Goal: Navigation & Orientation: Understand site structure

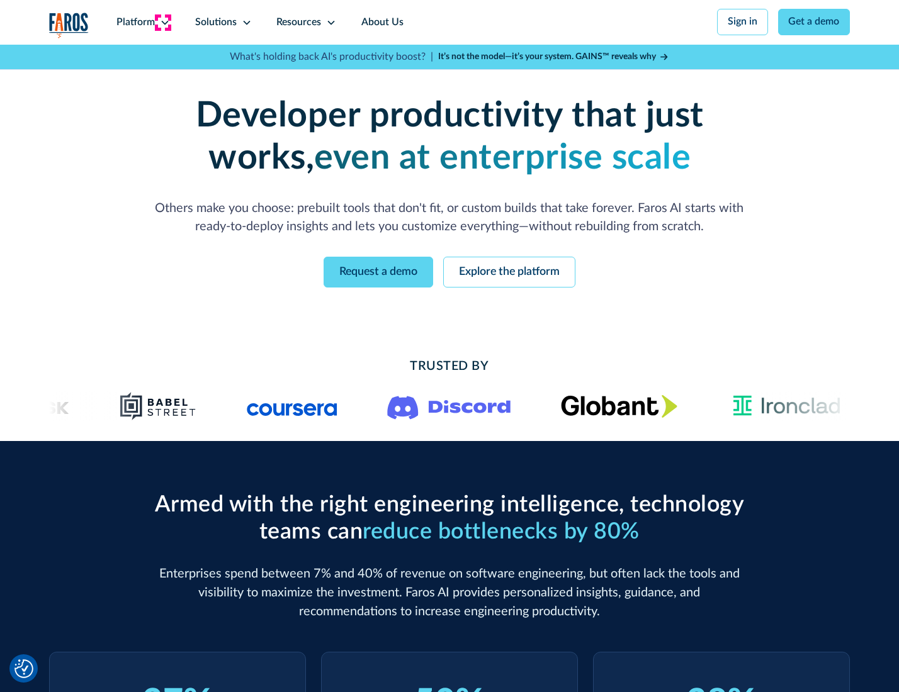
click at [163, 22] on icon at bounding box center [165, 23] width 10 height 10
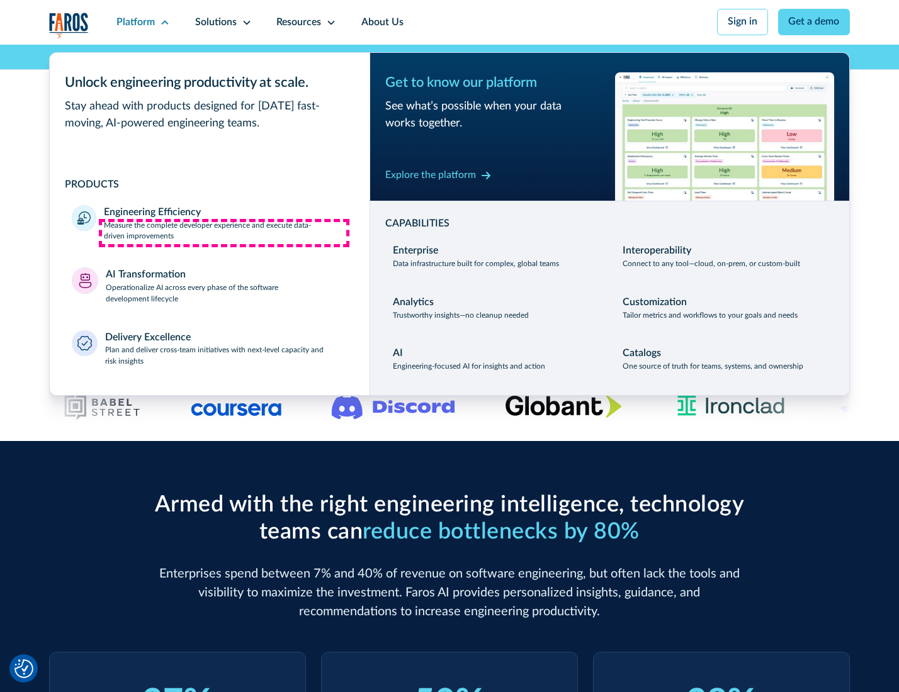
click at [224, 233] on p "Measure the complete developer experience and execute data-driven improvements" at bounding box center [225, 231] width 243 height 23
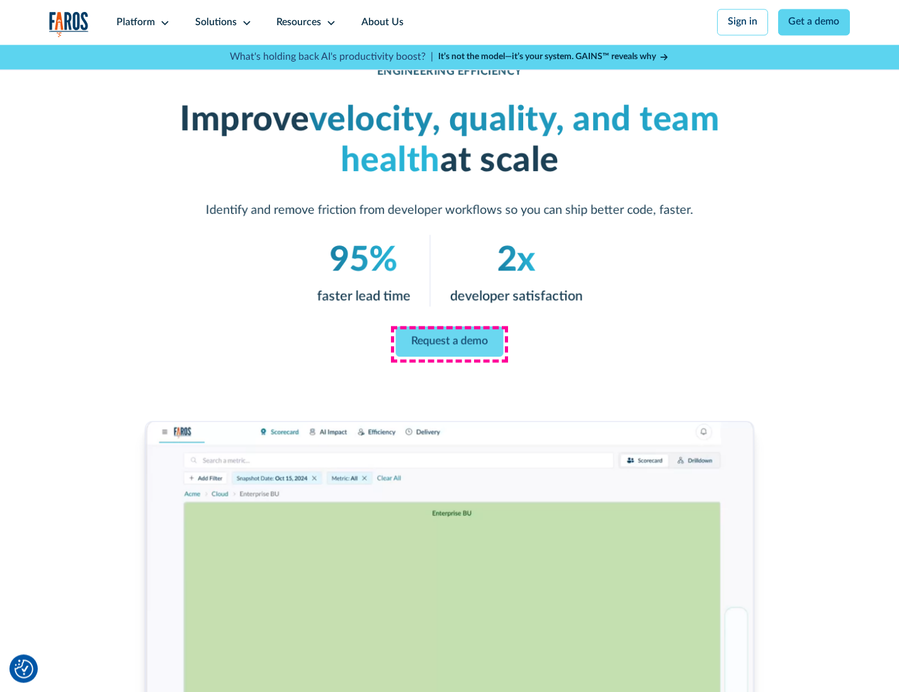
click at [449, 343] on link "Request a demo" at bounding box center [450, 342] width 108 height 30
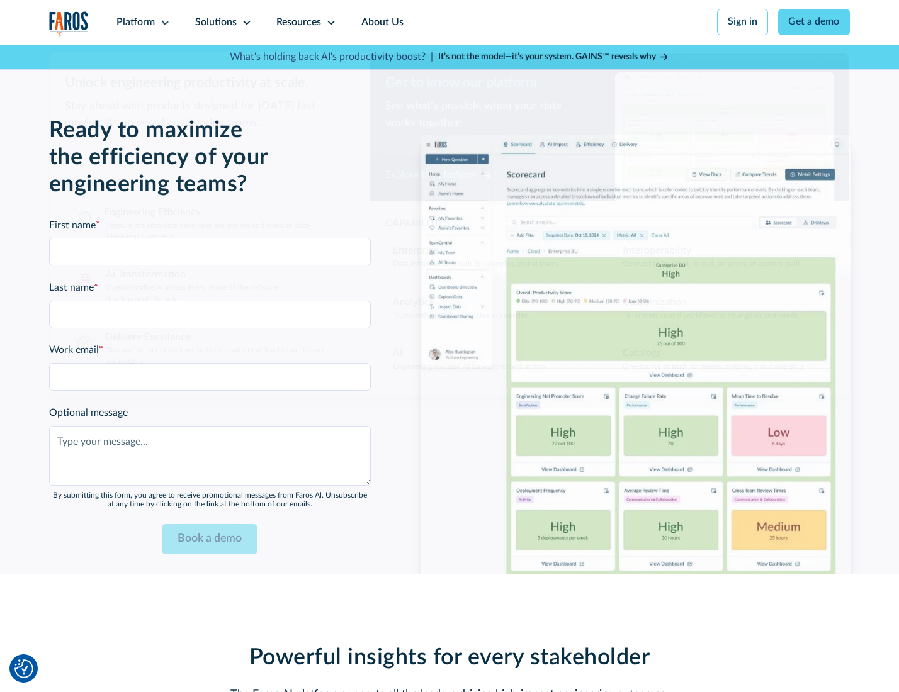
scroll to position [2740, 0]
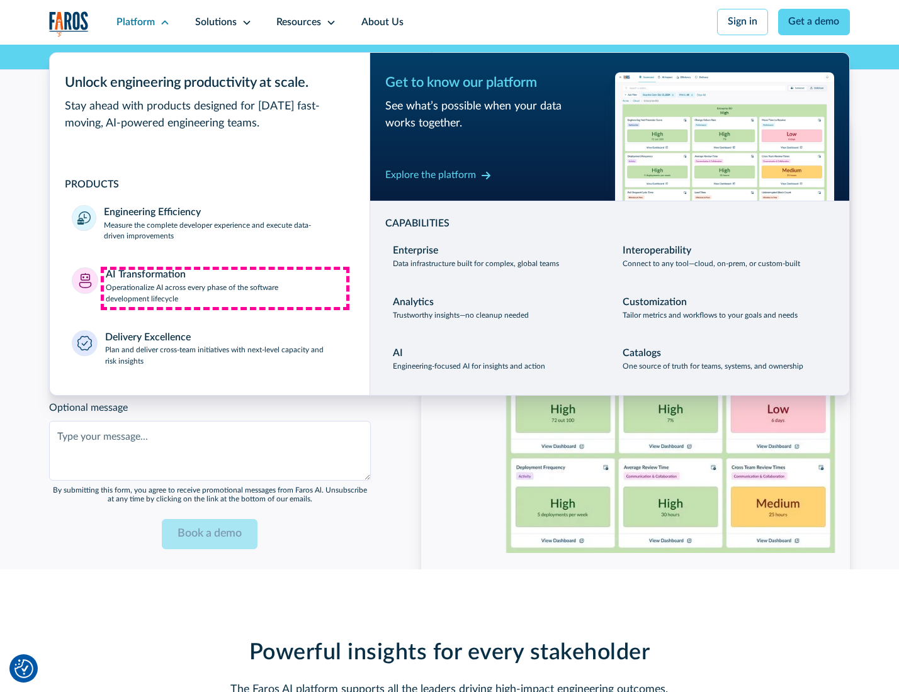
click at [225, 288] on p "Operationalize AI across every phase of the software development lifecycle" at bounding box center [227, 294] width 242 height 23
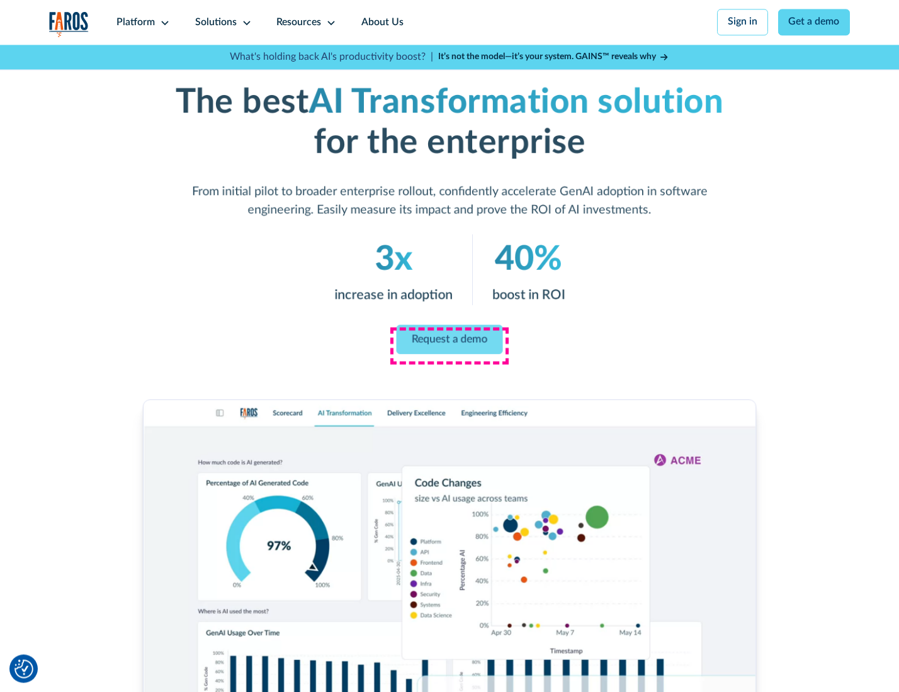
click at [449, 342] on link "Request a demo" at bounding box center [450, 340] width 106 height 30
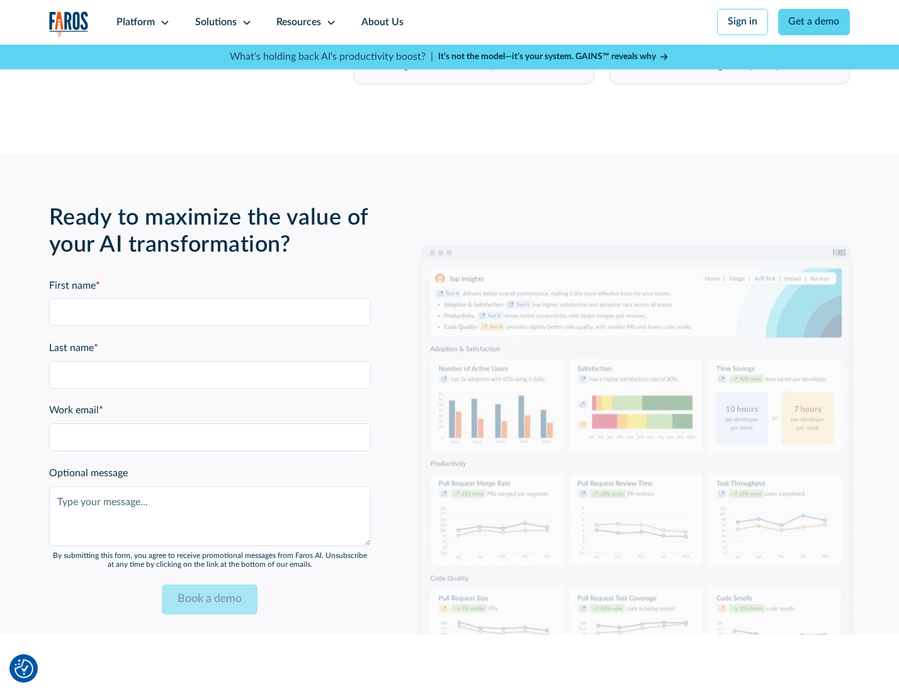
scroll to position [3043, 0]
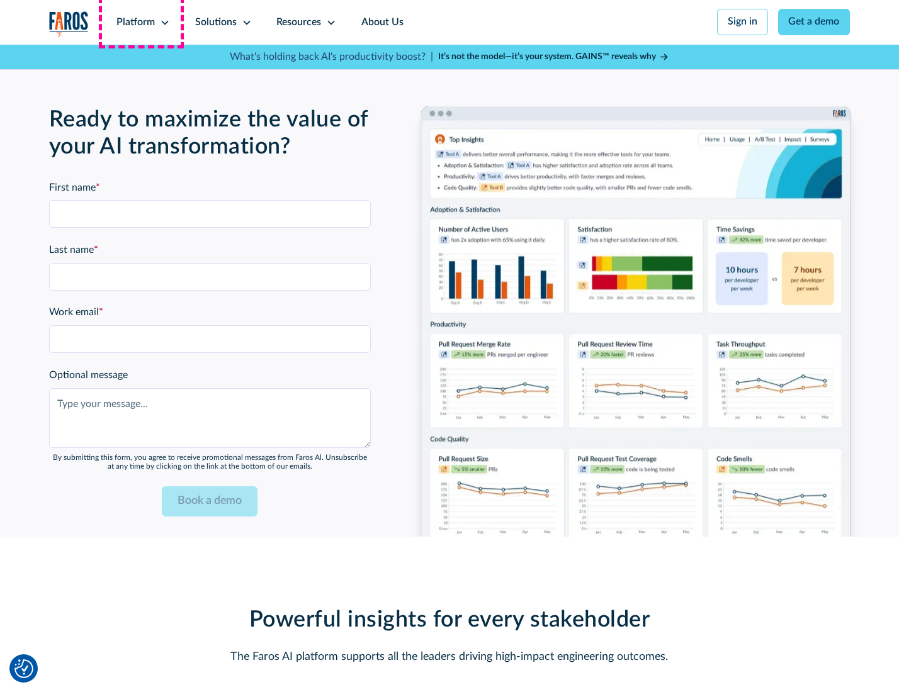
click at [141, 22] on div "Platform" at bounding box center [135, 22] width 38 height 15
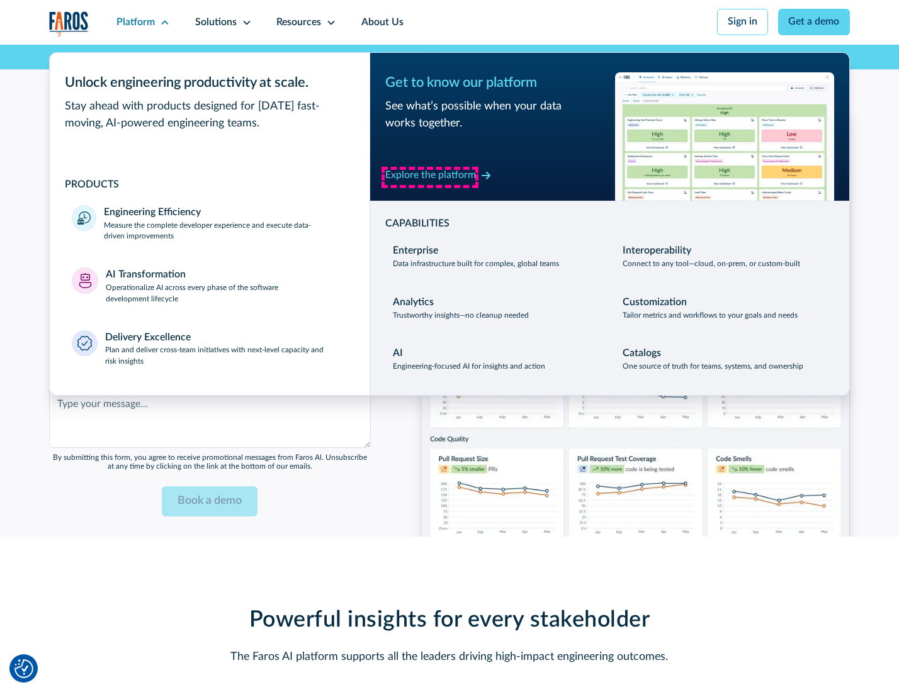
click at [430, 177] on div "Explore the platform" at bounding box center [430, 175] width 91 height 15
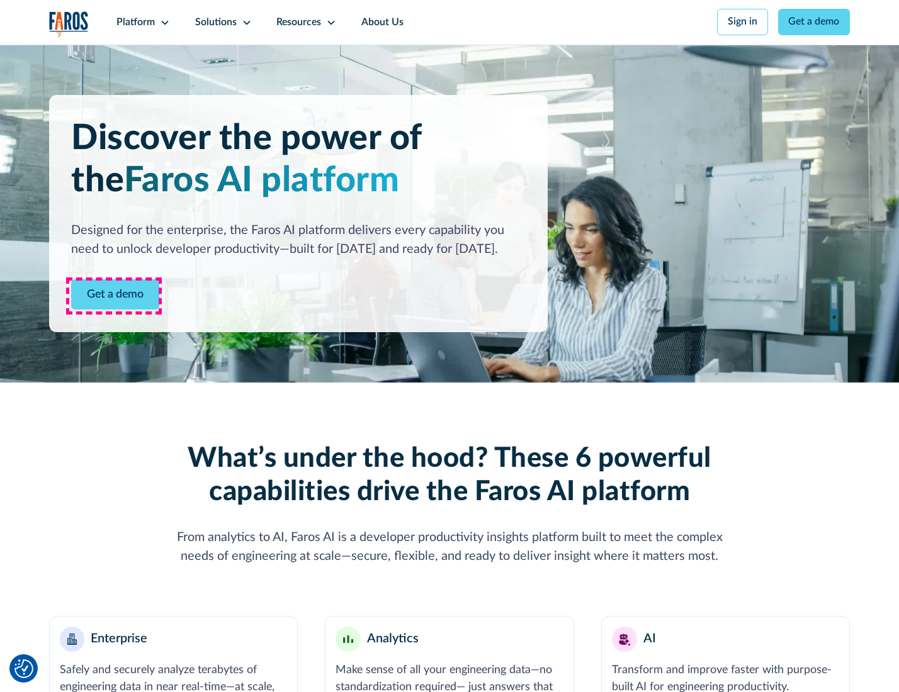
click at [114, 296] on link "Get a demo" at bounding box center [115, 294] width 88 height 31
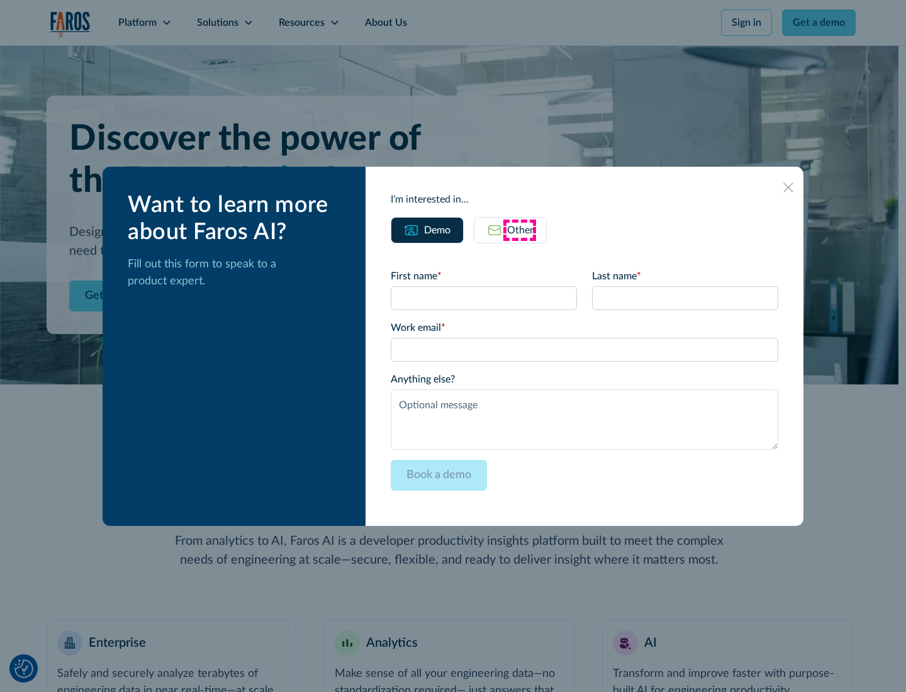
click at [520, 230] on div "Other" at bounding box center [520, 230] width 26 height 15
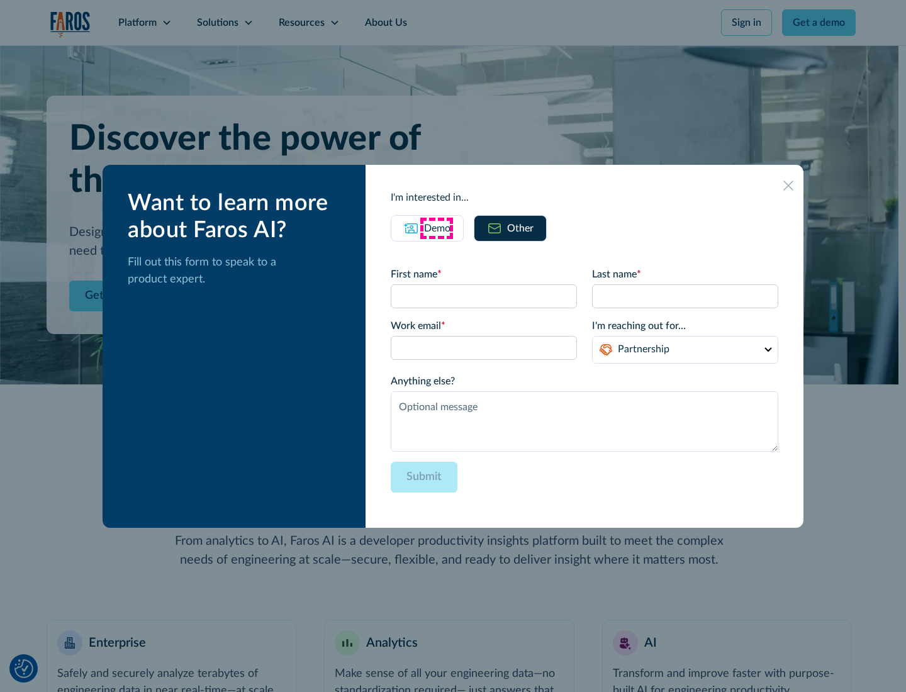
click at [436, 228] on div "Demo" at bounding box center [437, 228] width 26 height 15
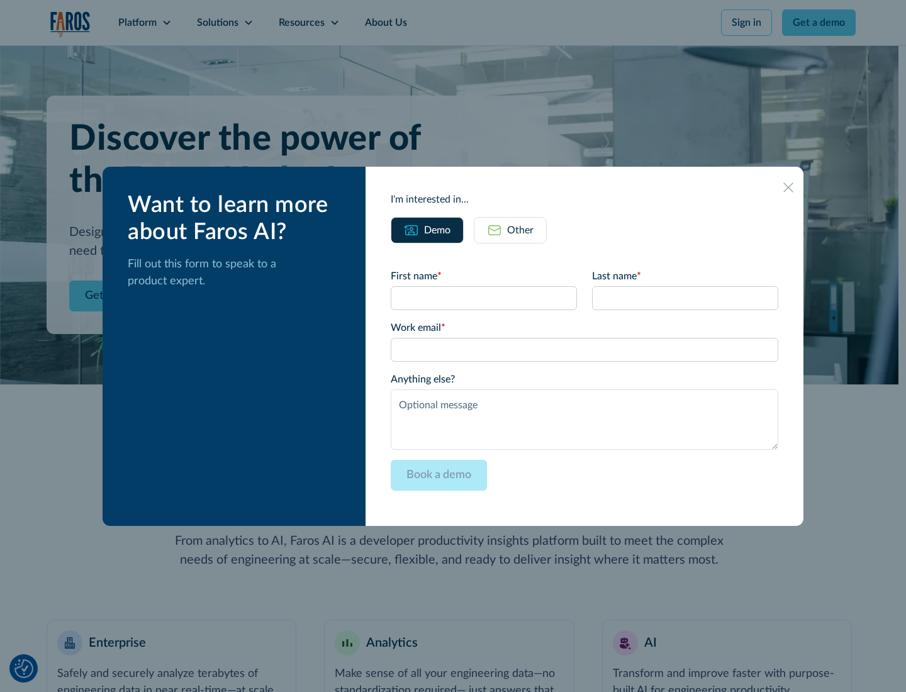
click at [789, 187] on icon at bounding box center [789, 188] width 10 height 10
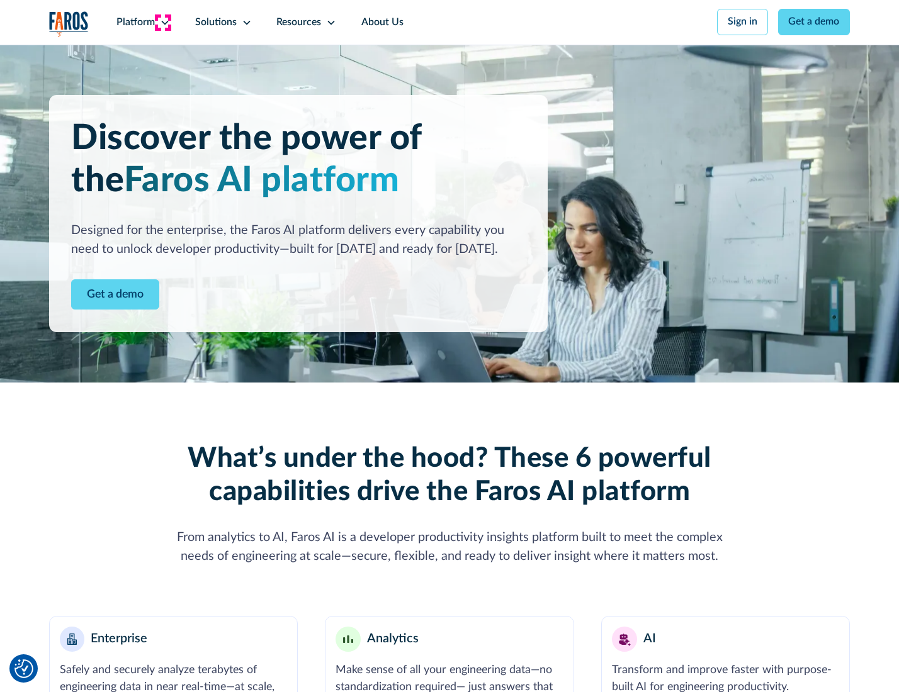
click at [163, 22] on icon at bounding box center [165, 23] width 10 height 10
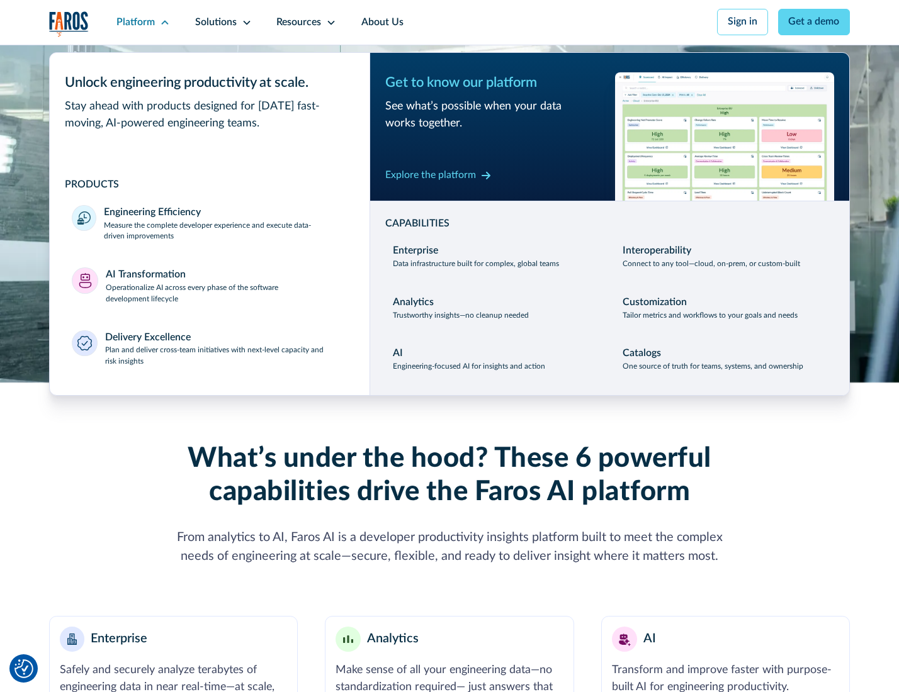
click at [225, 359] on p "Plan and deliver cross-team initiatives with next-level capacity and risk insig…" at bounding box center [226, 356] width 242 height 23
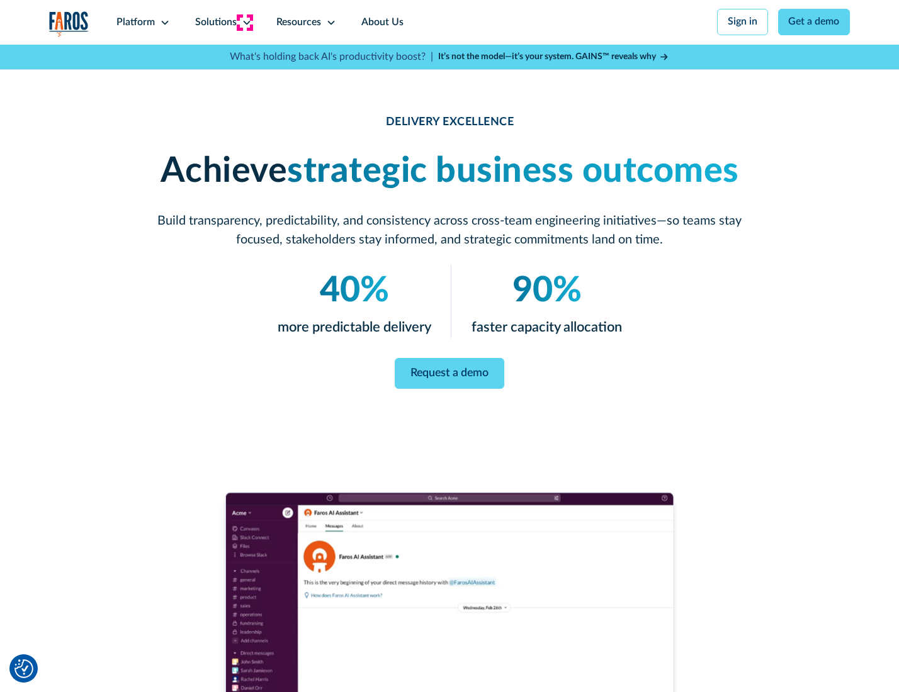
click at [244, 22] on icon at bounding box center [247, 23] width 10 height 10
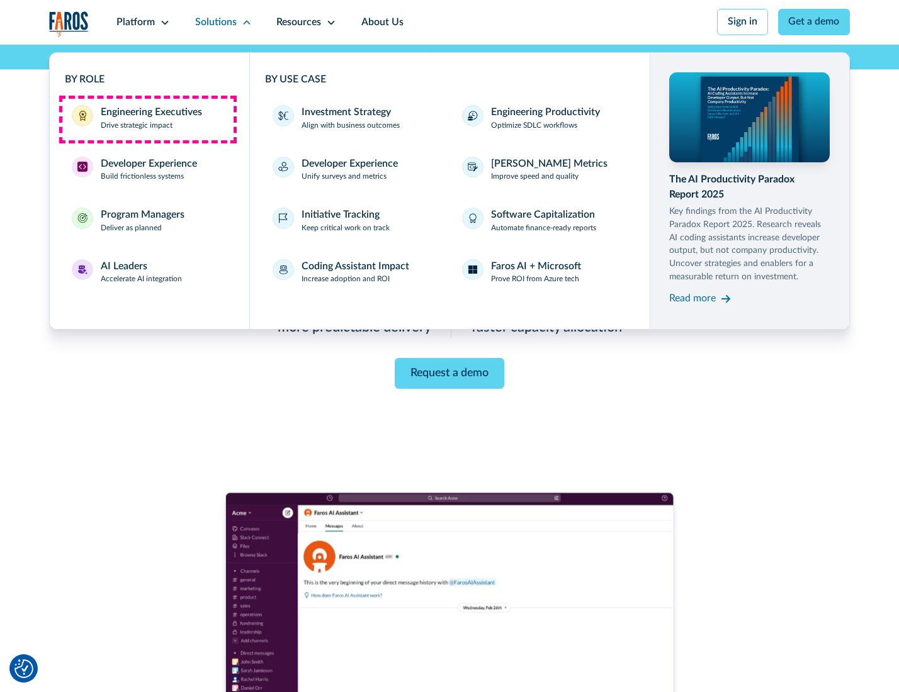
click at [147, 119] on div "Engineering Executives" at bounding box center [151, 112] width 101 height 15
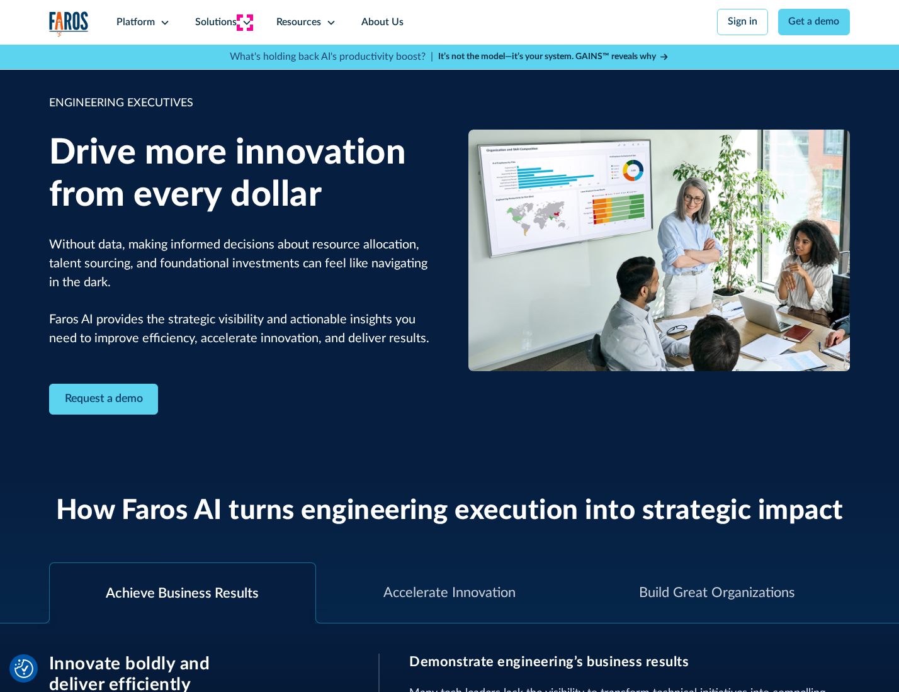
click at [244, 22] on icon at bounding box center [247, 23] width 10 height 10
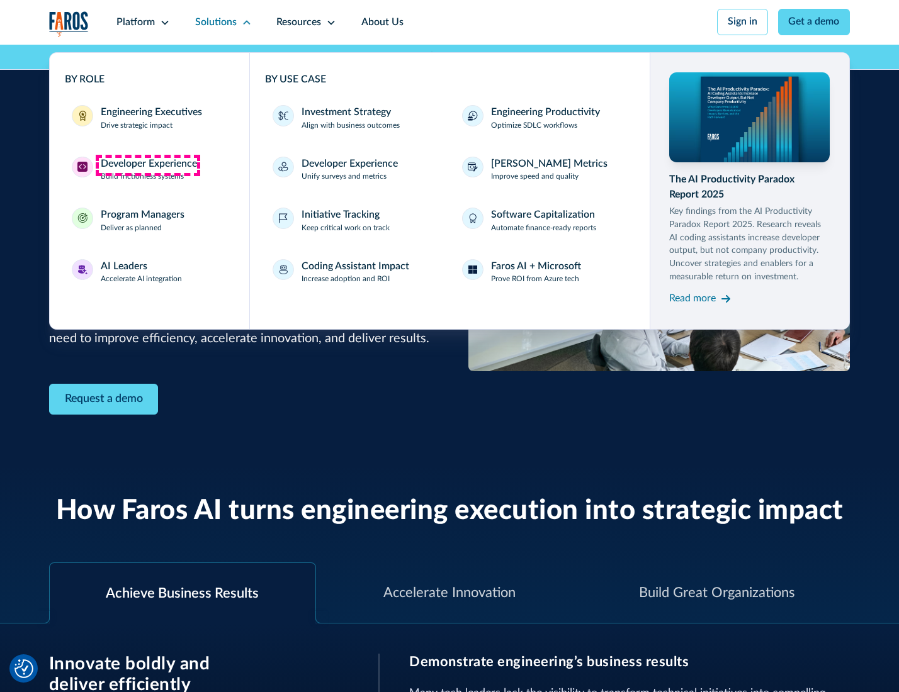
click at [147, 165] on div "Developer Experience" at bounding box center [149, 164] width 96 height 15
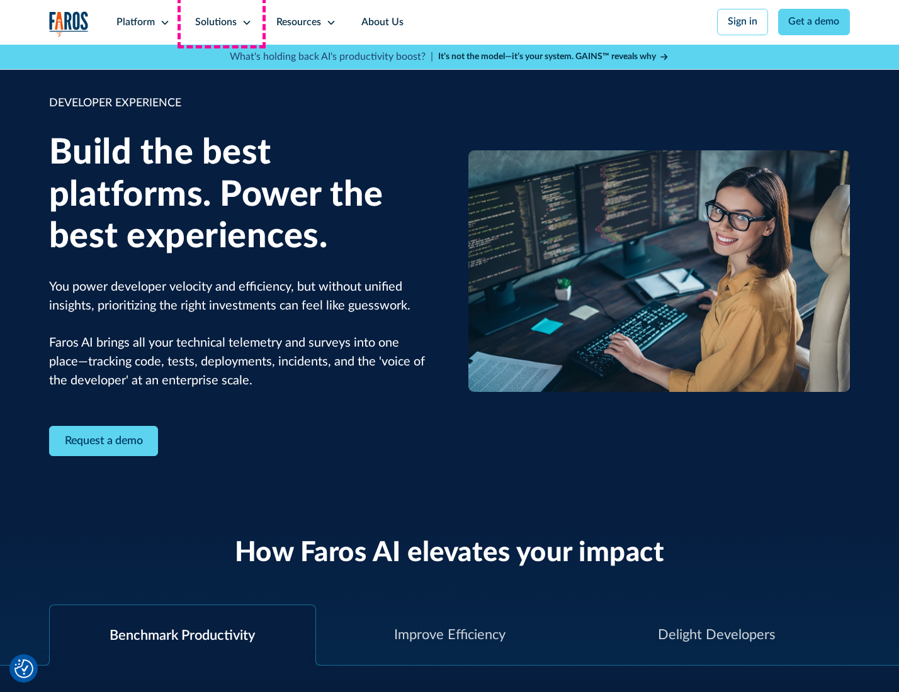
click at [222, 22] on div "Solutions" at bounding box center [216, 22] width 42 height 15
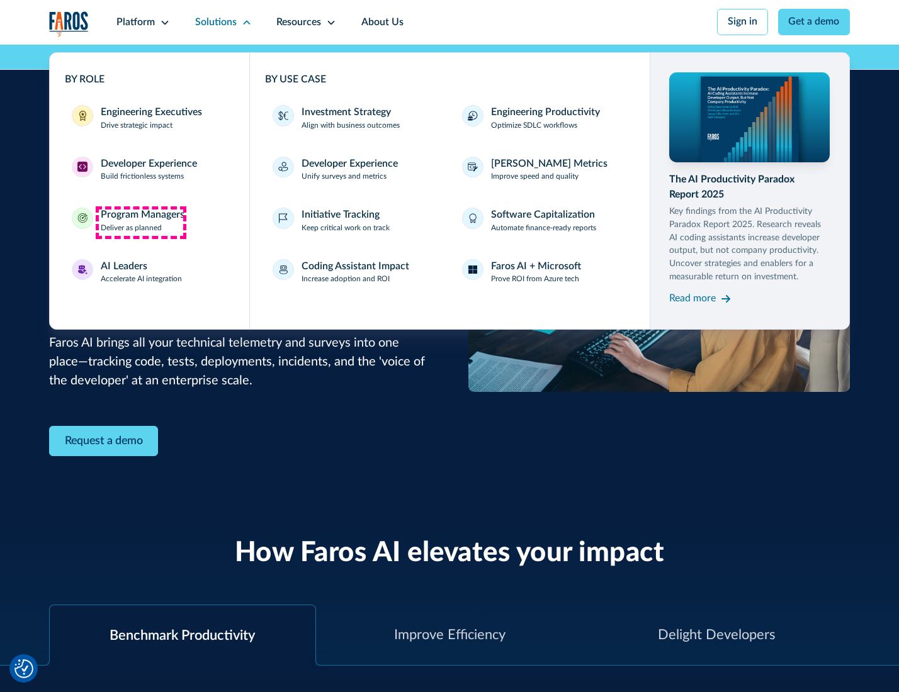
click at [140, 222] on div "Program Managers" at bounding box center [143, 215] width 84 height 15
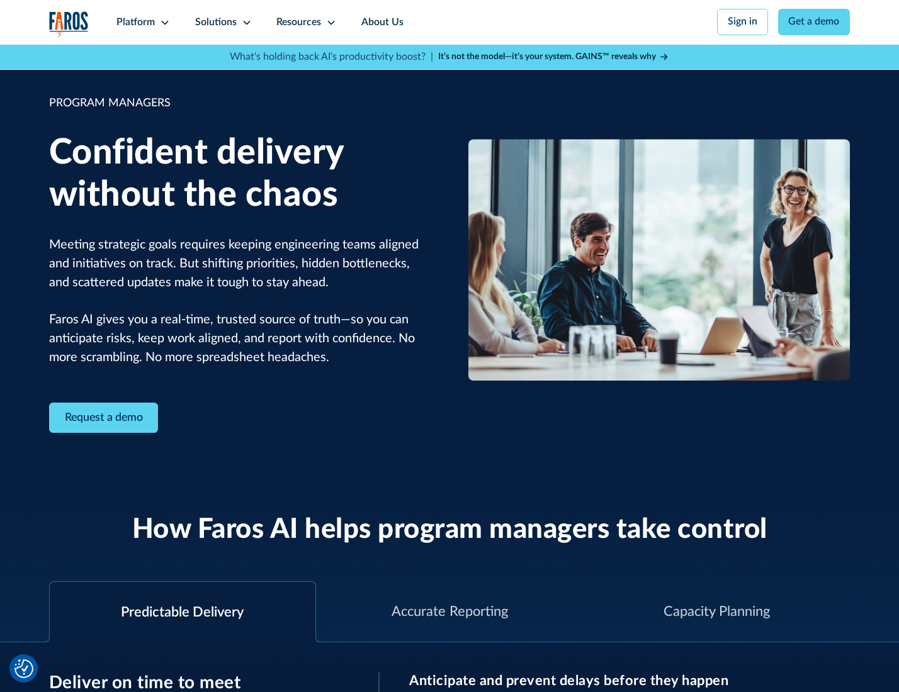
click at [244, 23] on icon at bounding box center [247, 23] width 10 height 10
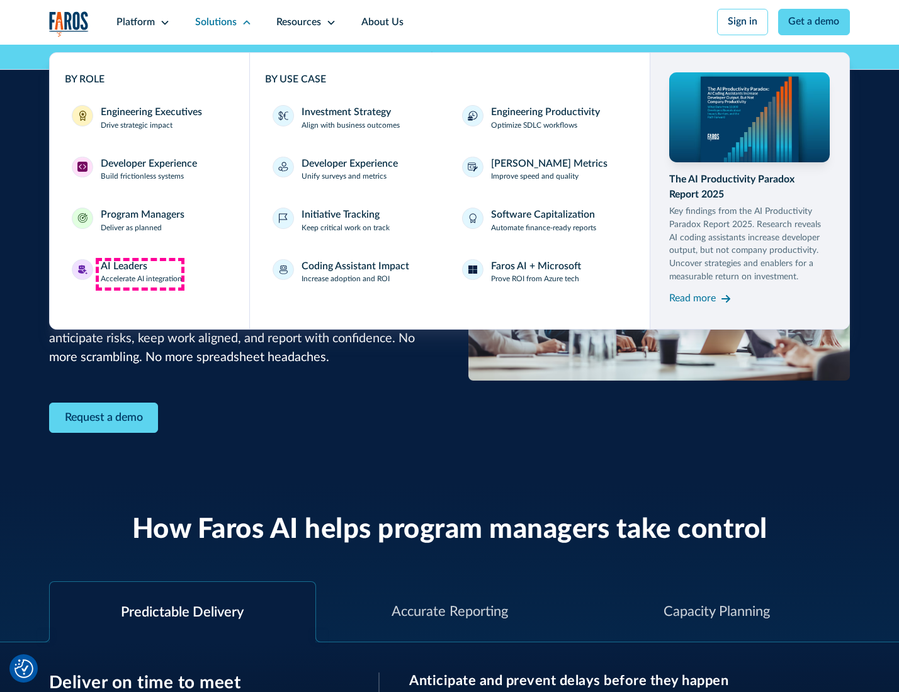
click at [140, 274] on div "AI Leaders" at bounding box center [124, 266] width 47 height 15
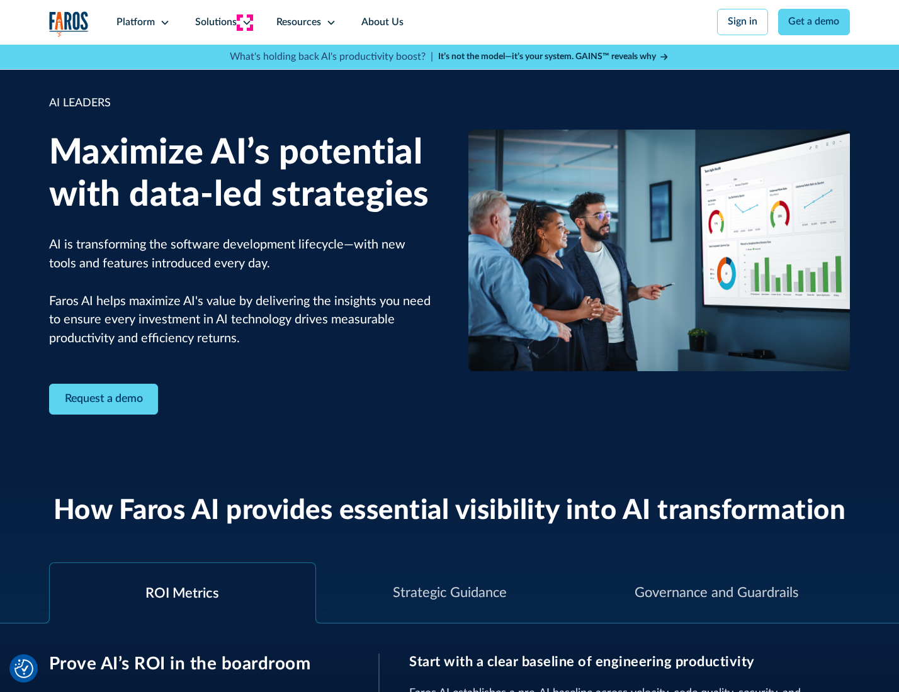
click at [244, 22] on icon at bounding box center [247, 23] width 10 height 10
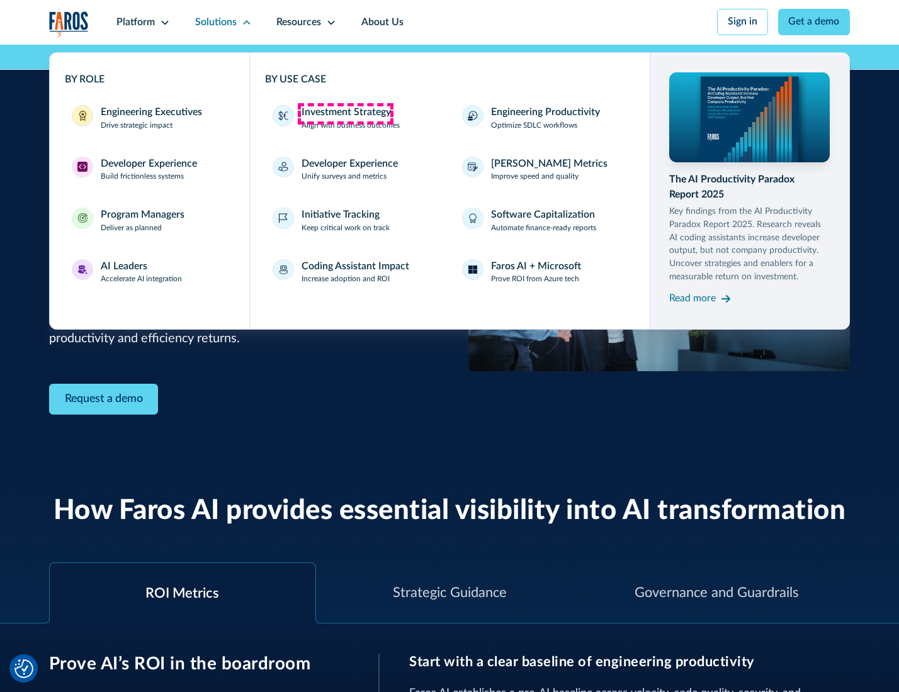
click at [345, 113] on div "Investment Strategy" at bounding box center [345, 112] width 89 height 15
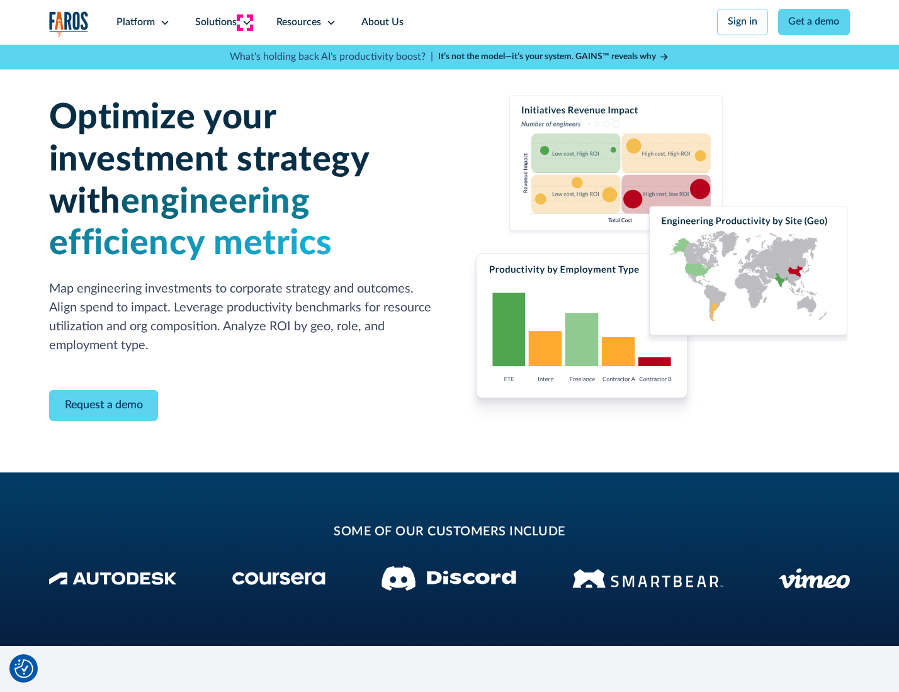
click at [244, 22] on icon at bounding box center [247, 23] width 10 height 10
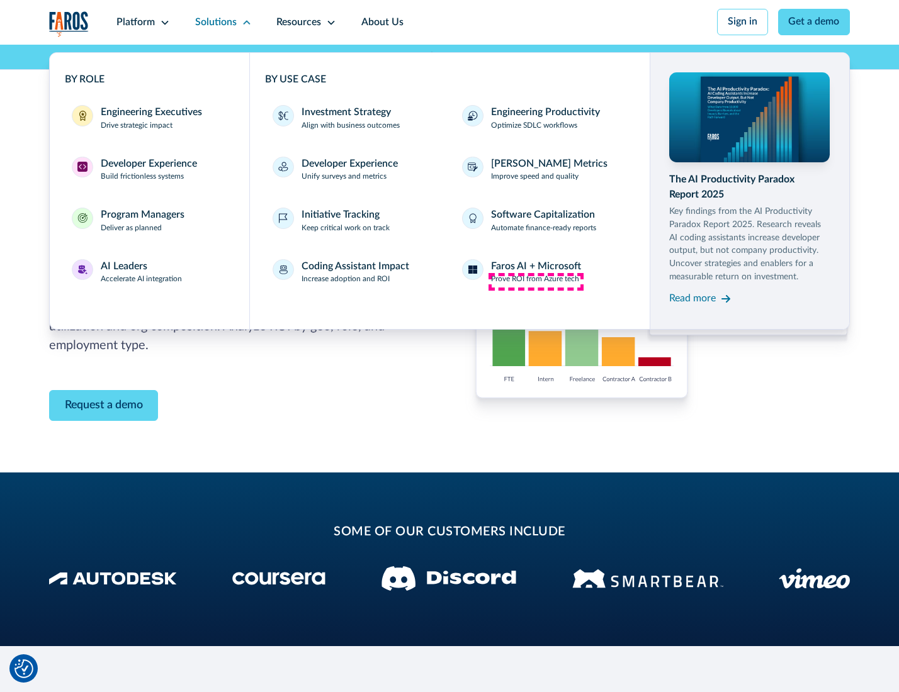
click at [536, 281] on p "Prove ROI from Azure tech" at bounding box center [535, 279] width 88 height 11
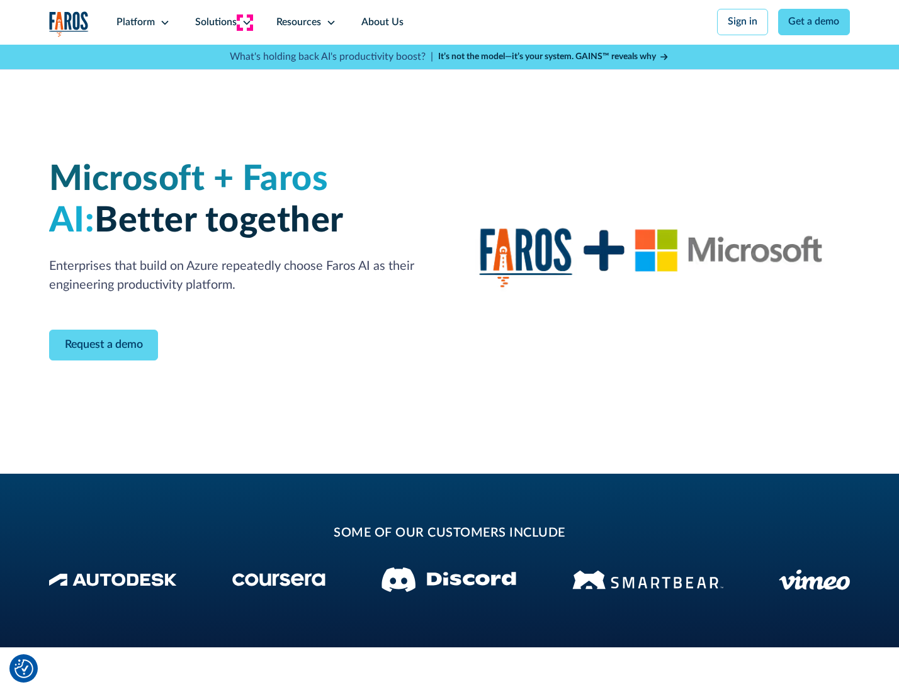
click at [244, 22] on icon at bounding box center [247, 23] width 10 height 10
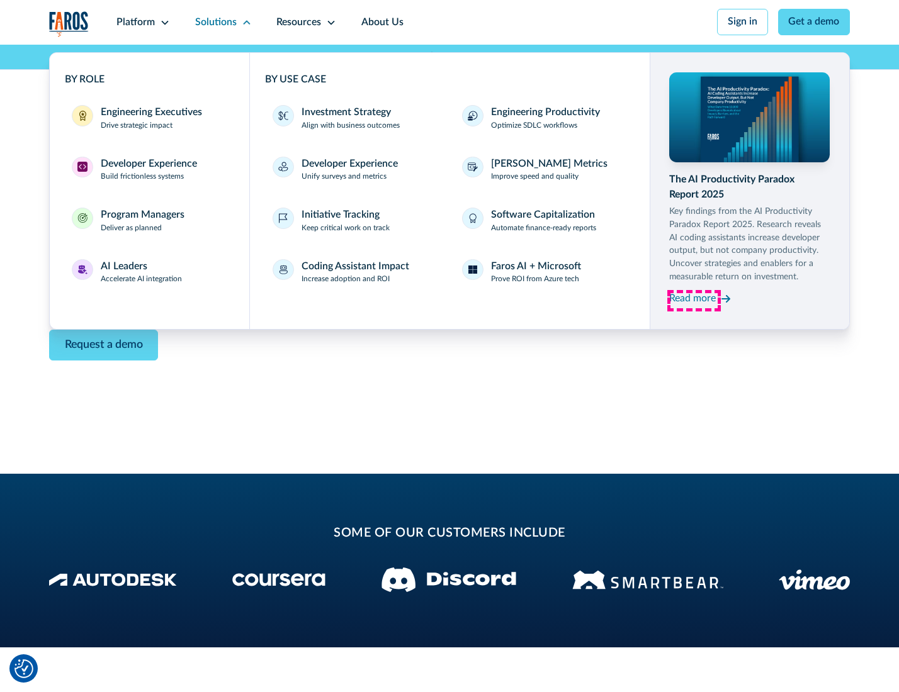
click at [694, 301] on div "Read more" at bounding box center [692, 298] width 47 height 15
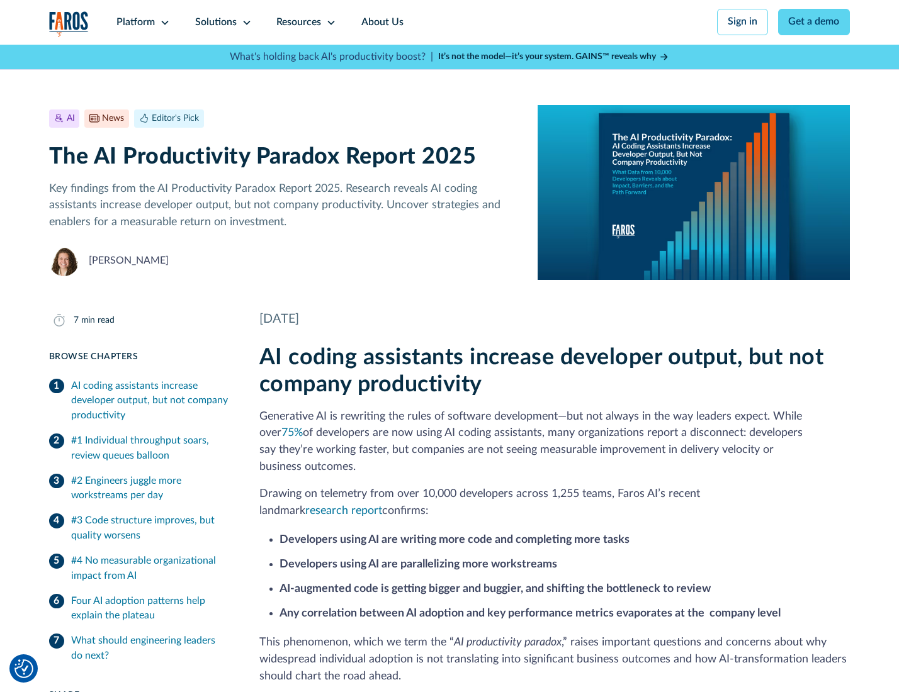
click at [330, 22] on icon at bounding box center [331, 23] width 10 height 10
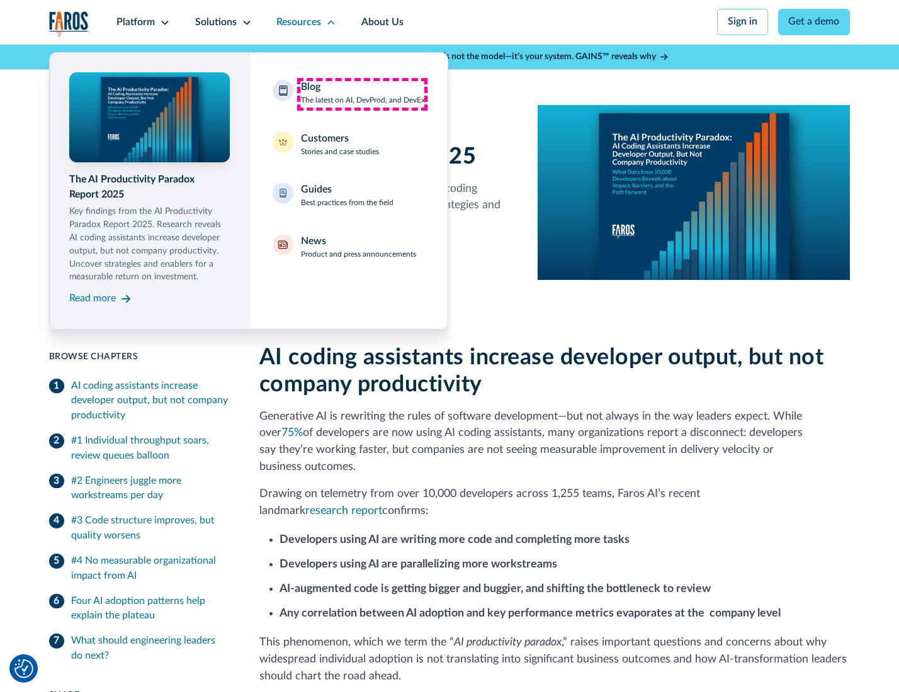
click at [362, 94] on div "Blog The latest on AI, DevProd, and DevEx" at bounding box center [363, 93] width 124 height 26
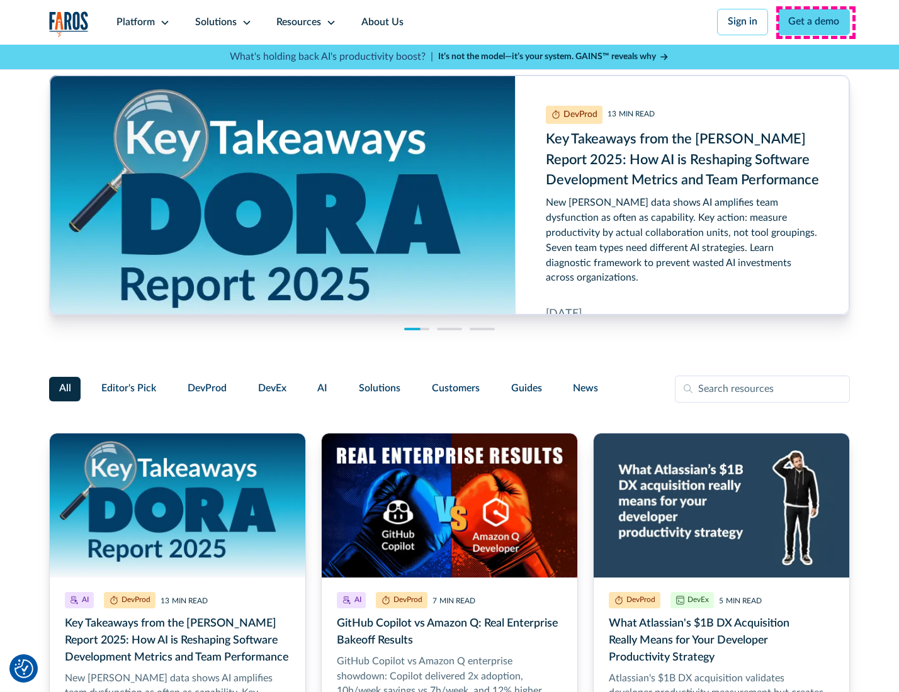
click at [815, 22] on link "Get a demo" at bounding box center [814, 22] width 72 height 26
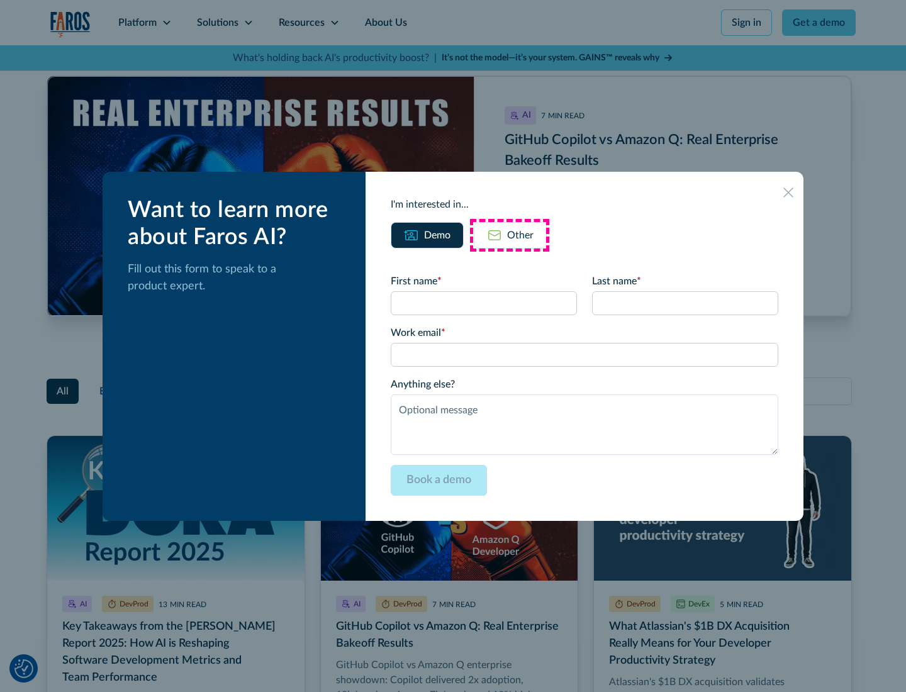
click at [510, 235] on div "Other" at bounding box center [520, 235] width 26 height 15
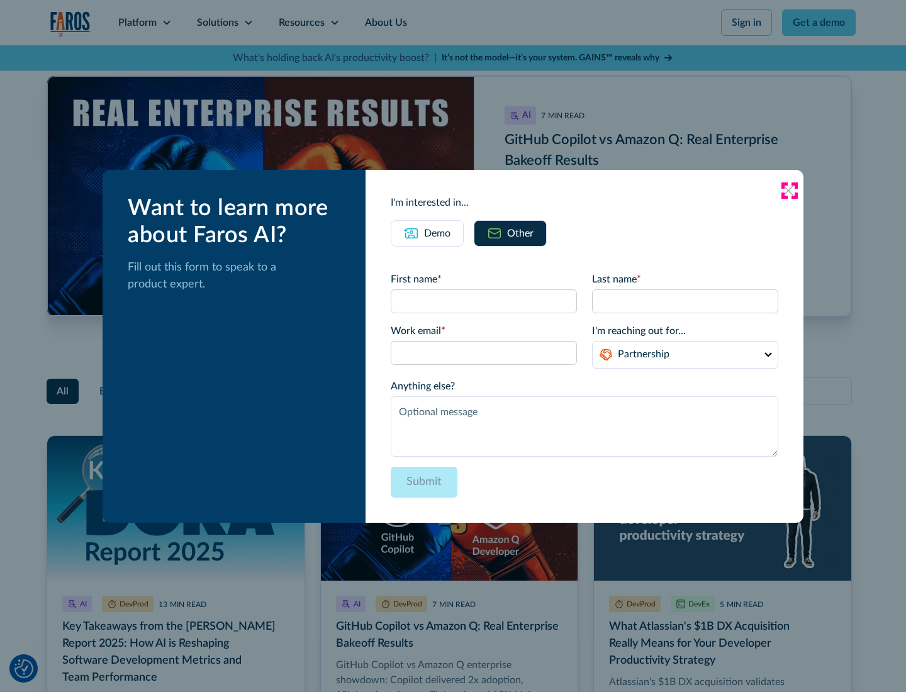
click at [789, 190] on icon at bounding box center [789, 191] width 10 height 10
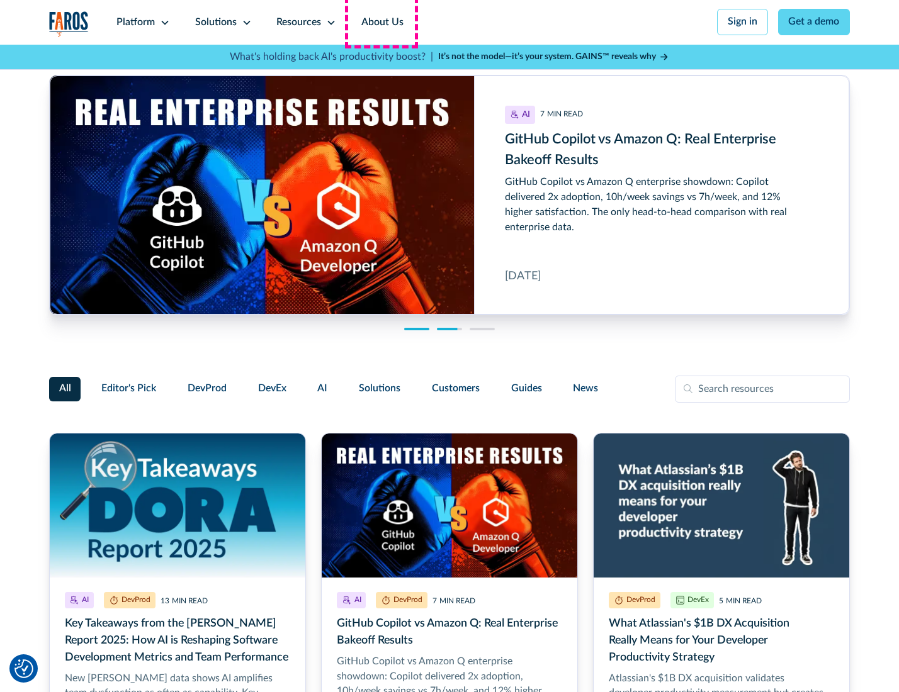
click at [381, 22] on link "About Us" at bounding box center [382, 22] width 67 height 45
